Goal: Task Accomplishment & Management: Use online tool/utility

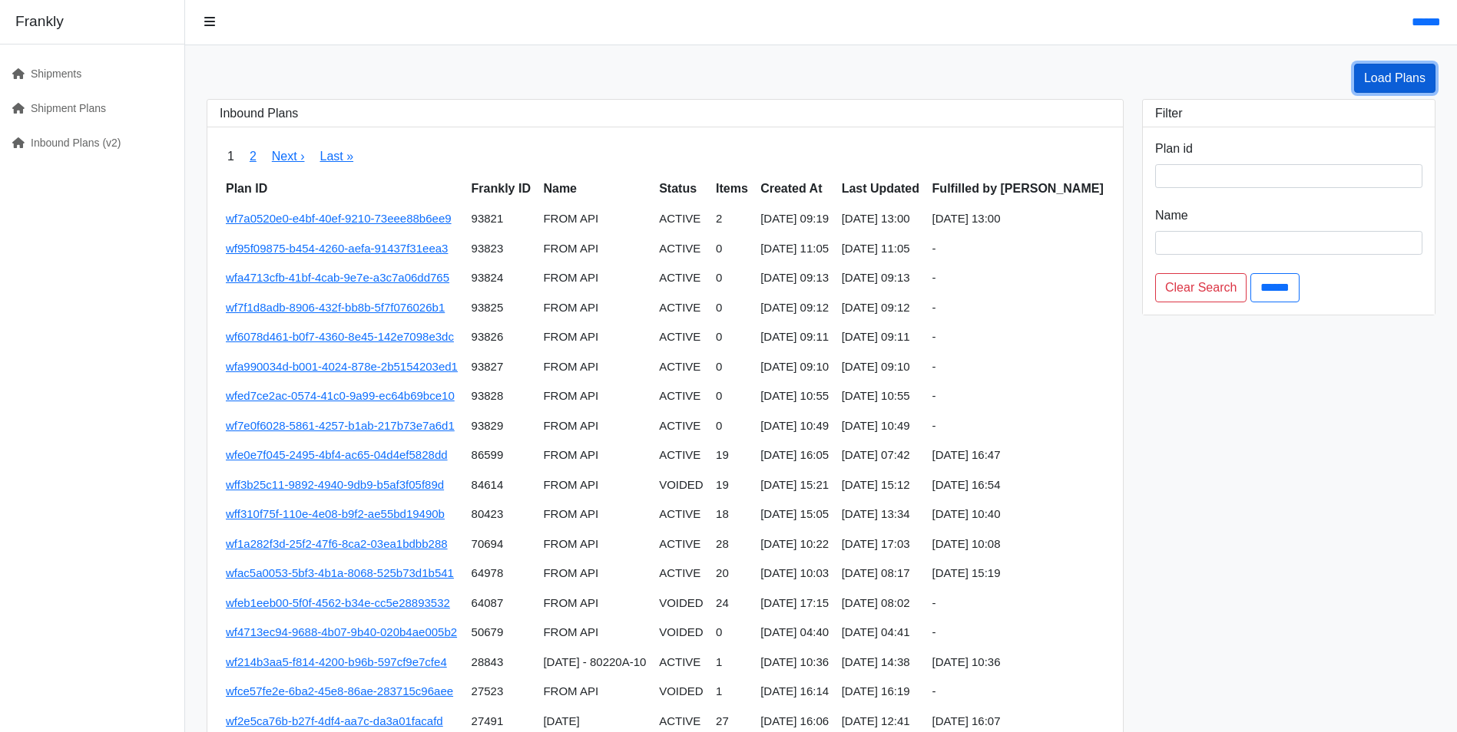
click at [1401, 81] on link "Load Plans" at bounding box center [1394, 78] width 81 height 29
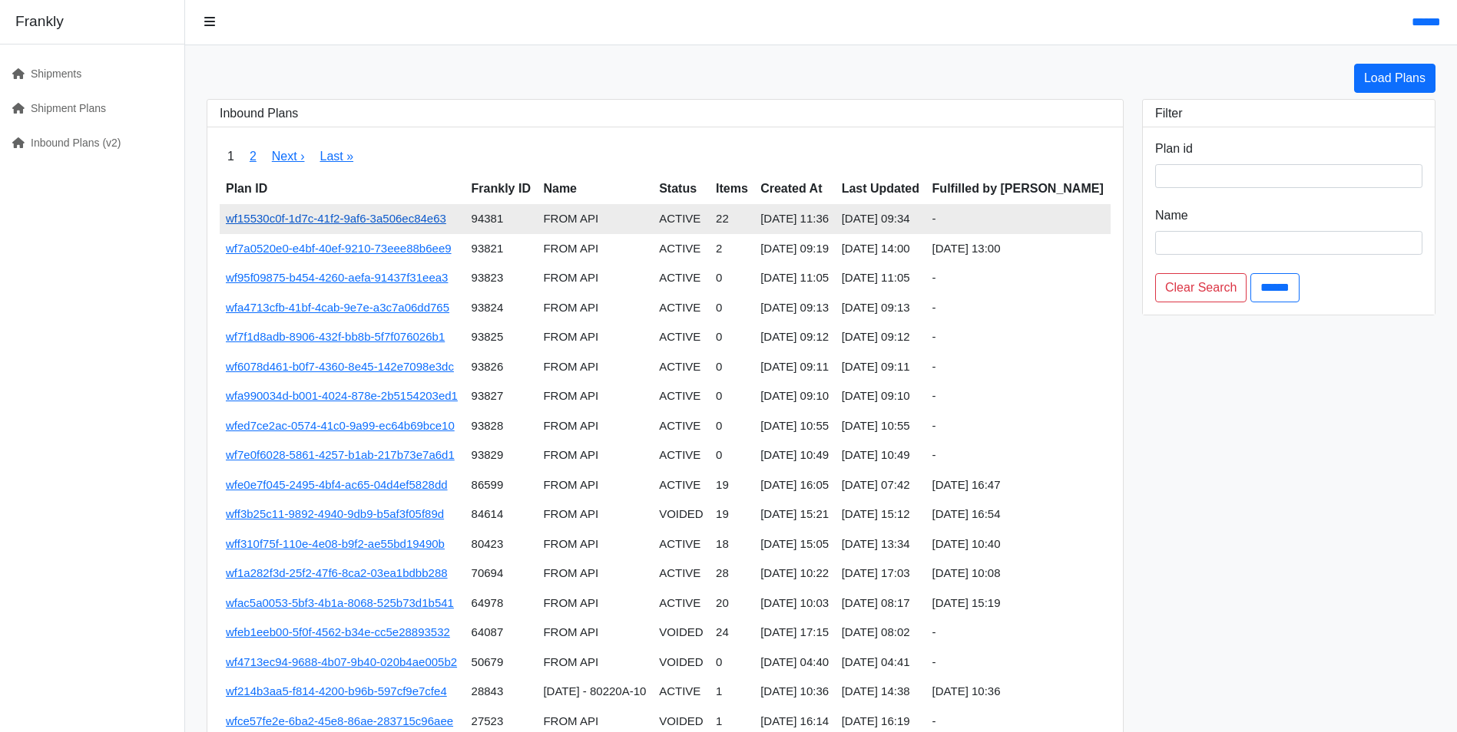
click at [371, 217] on link "wf15530c0f-1d7c-41f2-9af6-3a506ec84e63" at bounding box center [336, 218] width 220 height 13
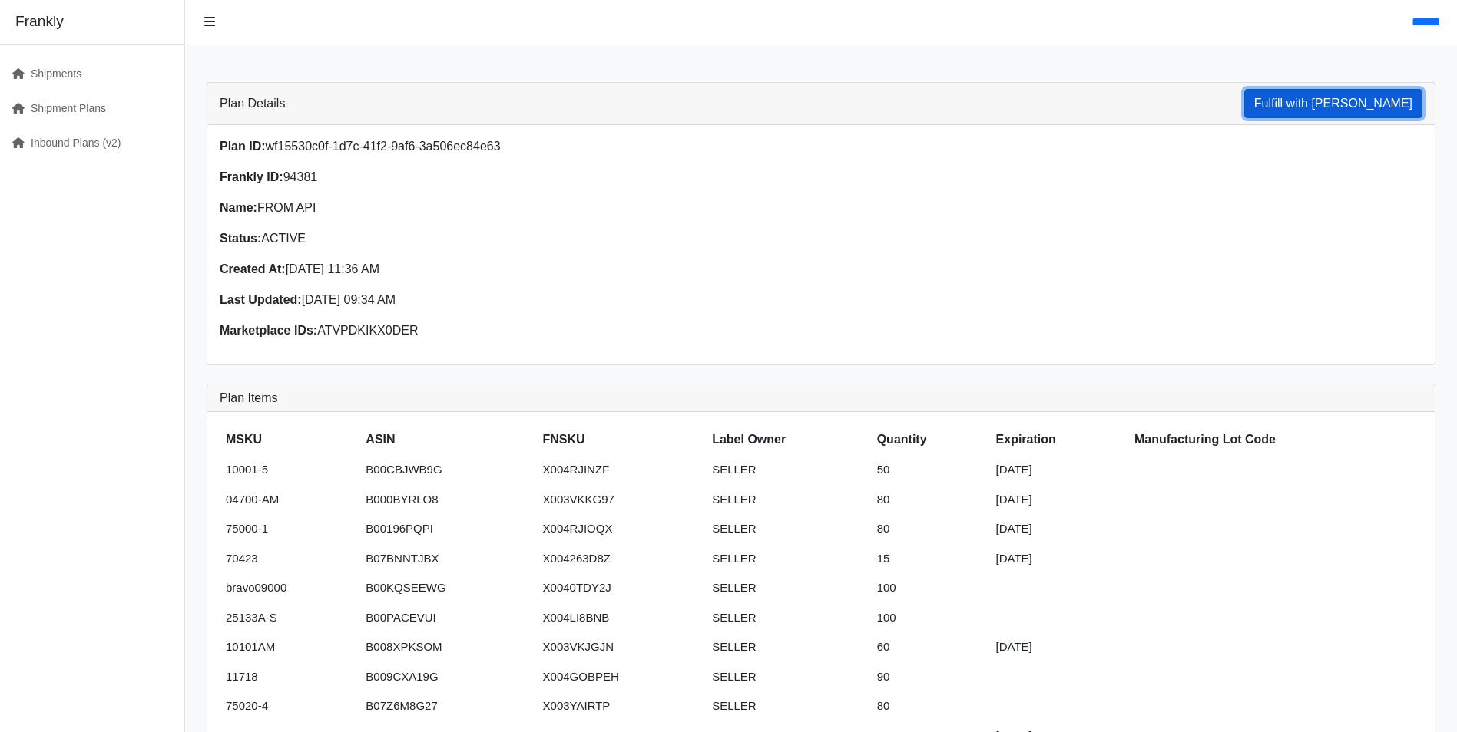
click at [1377, 113] on button "Fulfill with Frankly" at bounding box center [1333, 103] width 178 height 29
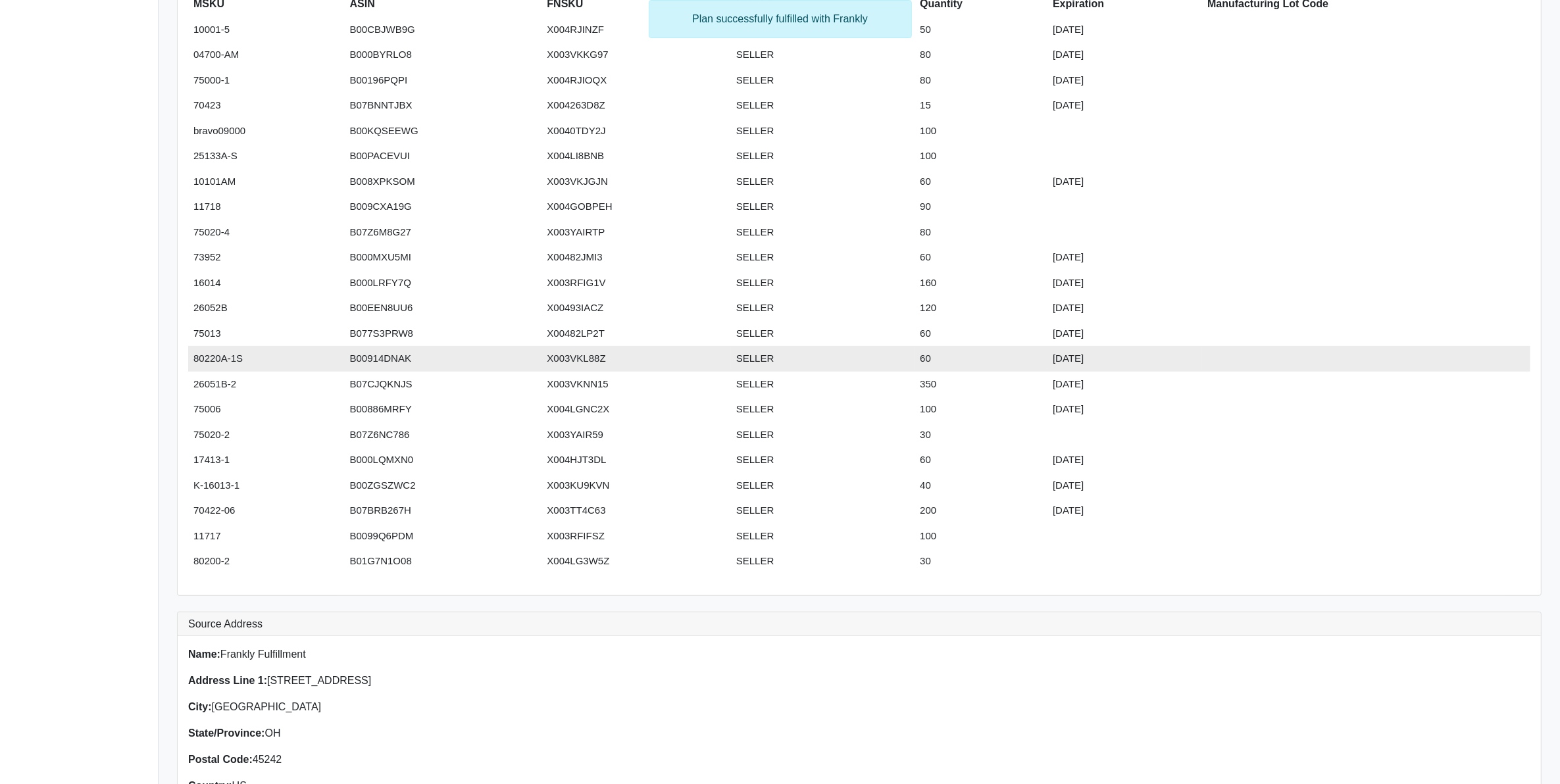
scroll to position [279, 0]
